Goal: Task Accomplishment & Management: Use online tool/utility

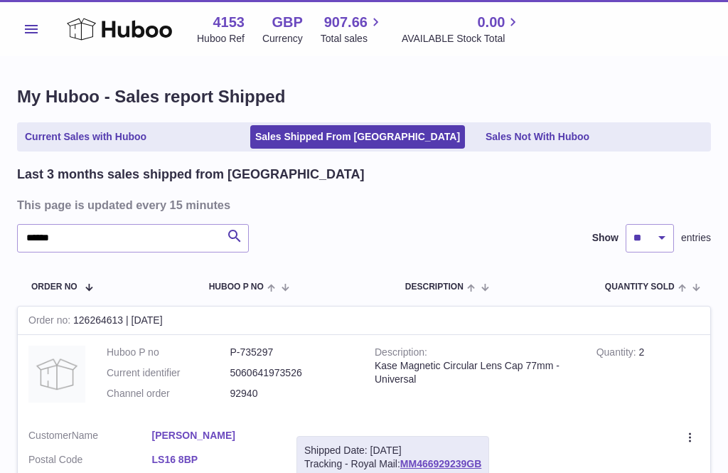
click at [81, 29] on use at bounding box center [119, 29] width 105 height 22
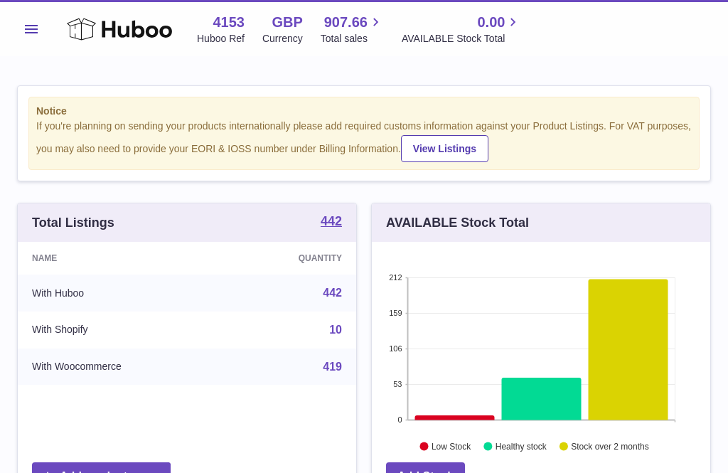
click at [39, 28] on button "Menu" at bounding box center [31, 29] width 28 height 28
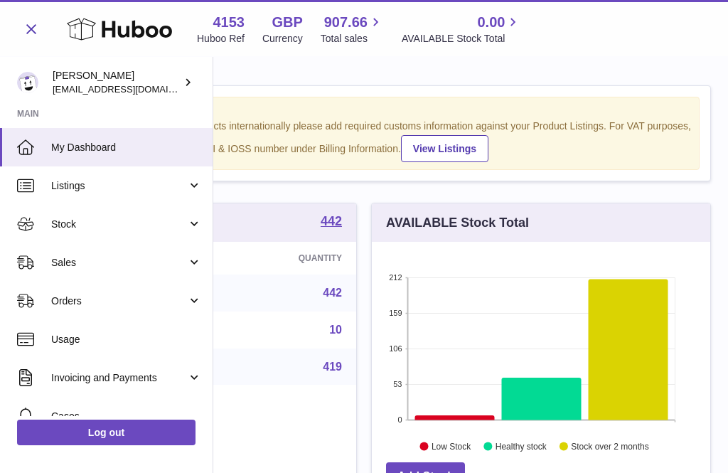
click at [86, 264] on span "Sales" at bounding box center [119, 263] width 136 height 14
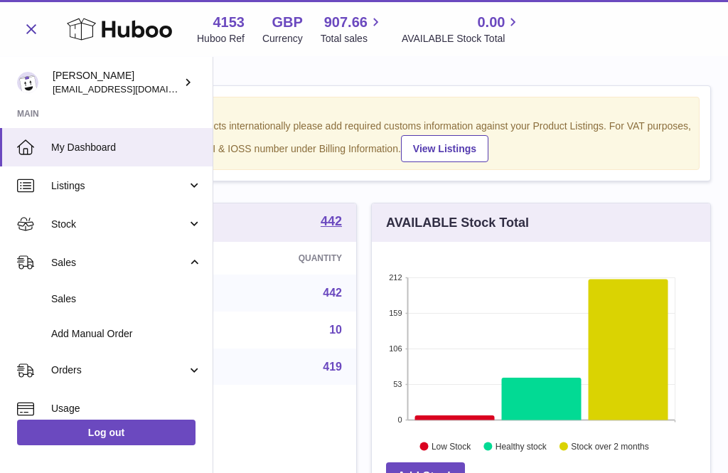
click at [111, 338] on link "Add Manual Order" at bounding box center [106, 333] width 212 height 35
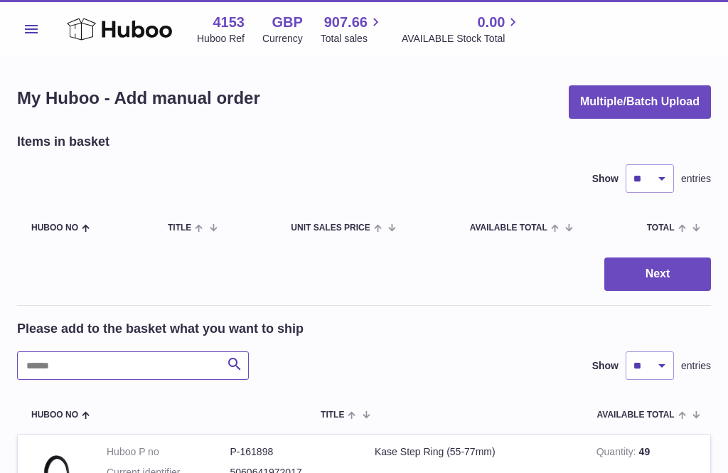
click at [65, 361] on input "text" at bounding box center [133, 365] width 232 height 28
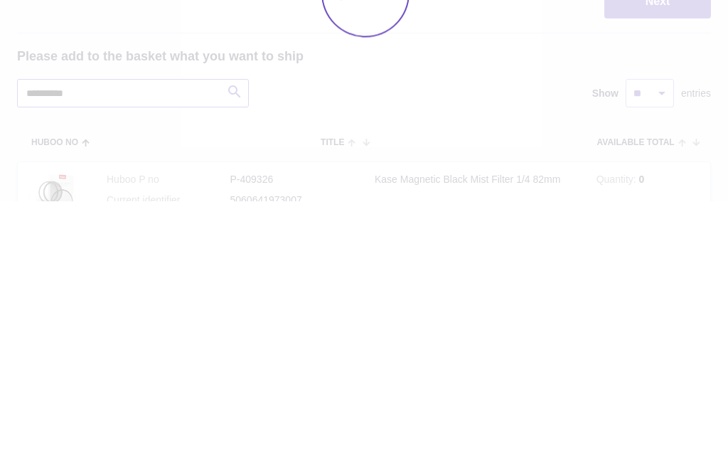
type input "**********"
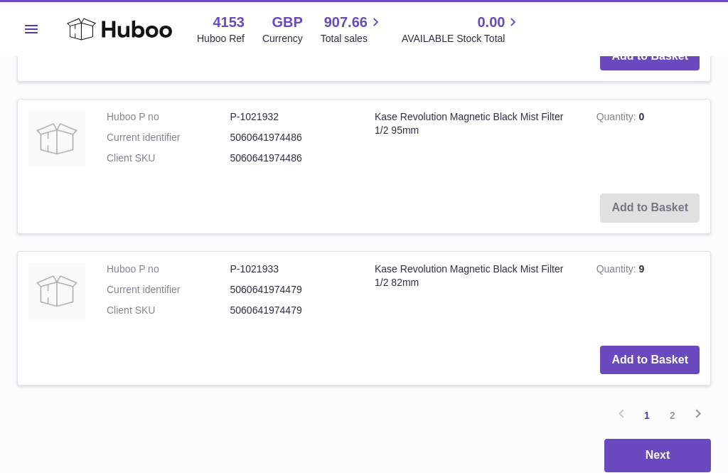
scroll to position [1585, 0]
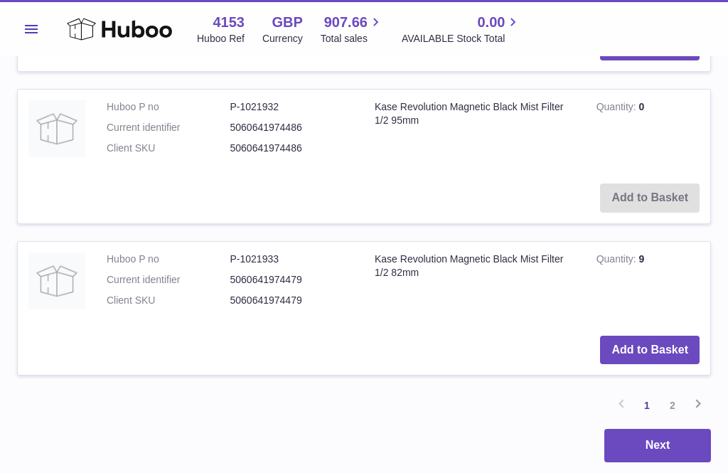
click at [675, 392] on link "2" at bounding box center [673, 405] width 26 height 26
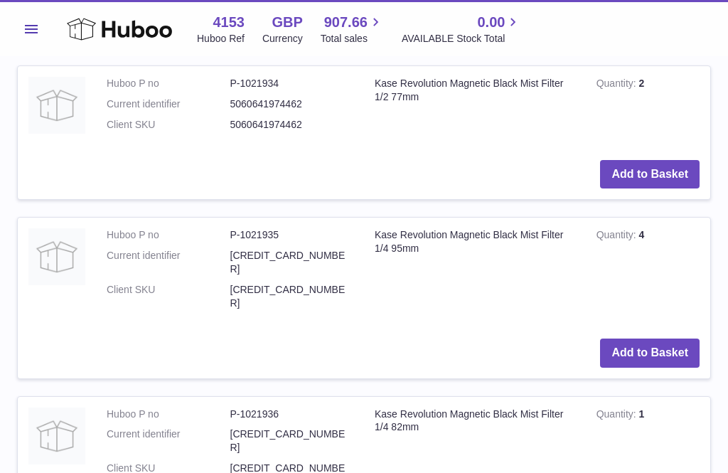
scroll to position [363, 0]
